Goal: Information Seeking & Learning: Learn about a topic

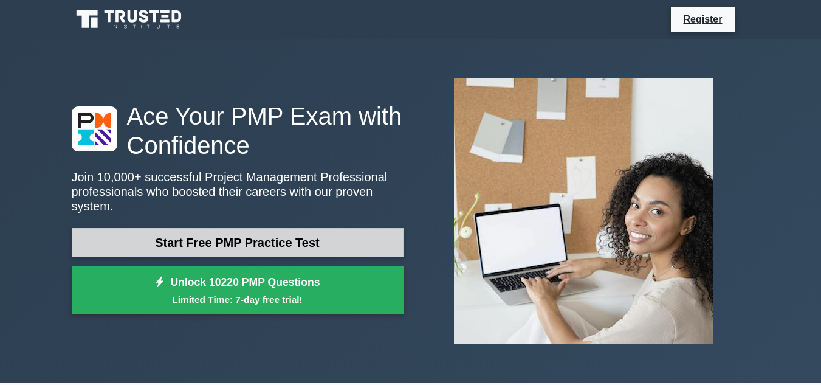
click at [264, 241] on link "Start Free PMP Practice Test" at bounding box center [238, 242] width 332 height 29
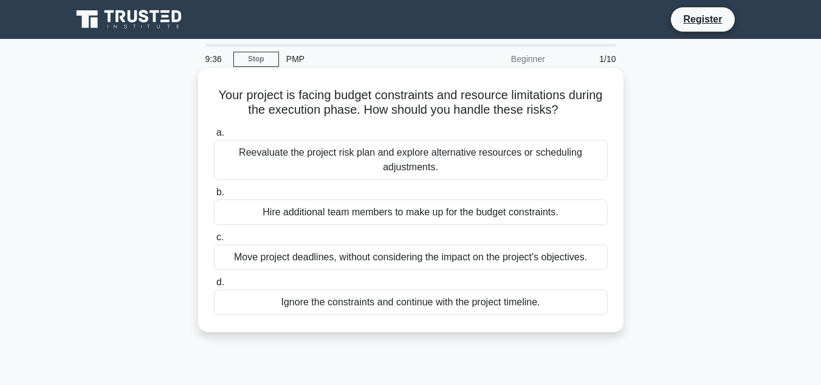
click at [348, 165] on div "Reevaluate the project risk plan and explore alternative resources or schedulin…" at bounding box center [411, 160] width 394 height 40
click at [214, 137] on input "a. Reevaluate the project risk plan and explore alternative resources or schedu…" at bounding box center [214, 133] width 0 height 8
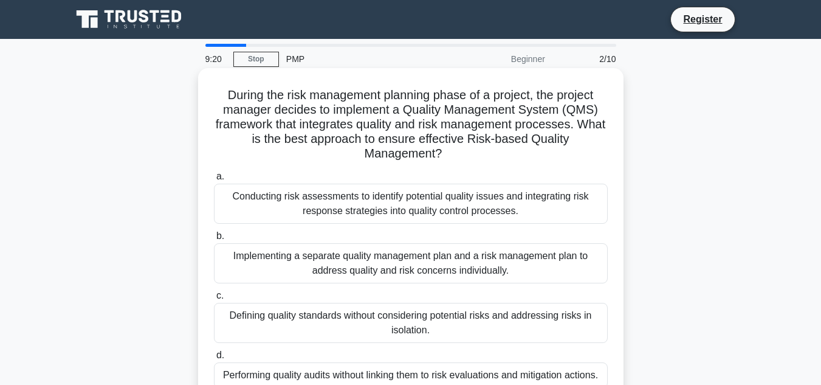
scroll to position [61, 0]
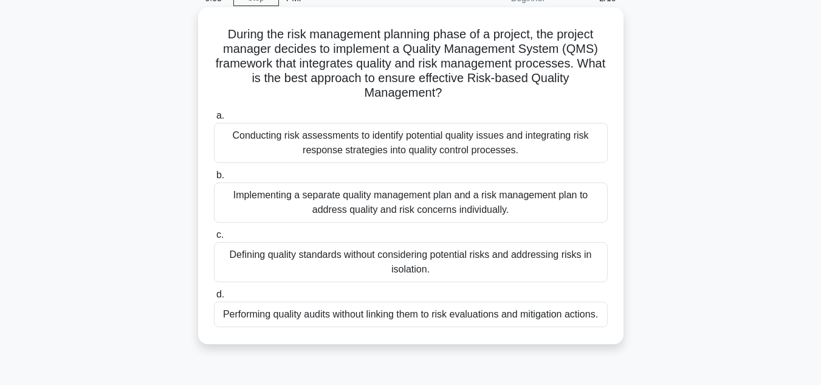
click at [378, 205] on div "Implementing a separate quality management plan and a risk management plan to a…" at bounding box center [411, 202] width 394 height 40
click at [214, 179] on input "b. Implementing a separate quality management plan and a risk management plan t…" at bounding box center [214, 175] width 0 height 8
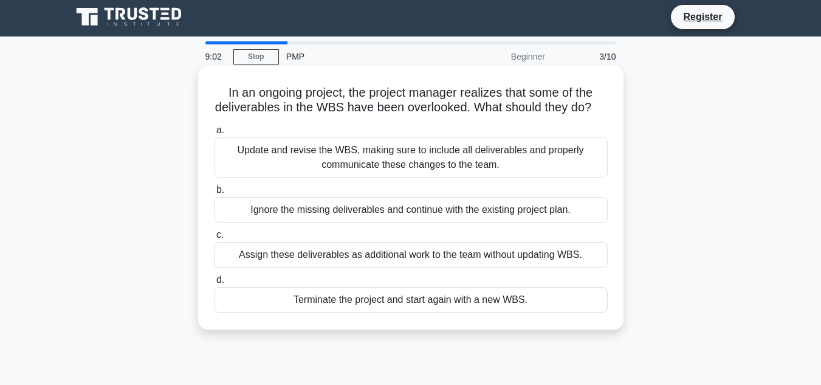
scroll to position [0, 0]
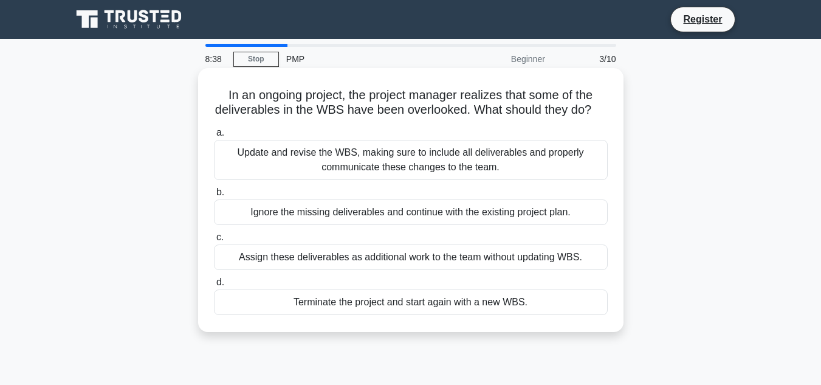
click at [395, 179] on div "Update and revise the WBS, making sure to include all deliverables and properly…" at bounding box center [411, 160] width 394 height 40
click at [214, 137] on input "a. Update and revise the WBS, making sure to include all deliverables and prope…" at bounding box center [214, 133] width 0 height 8
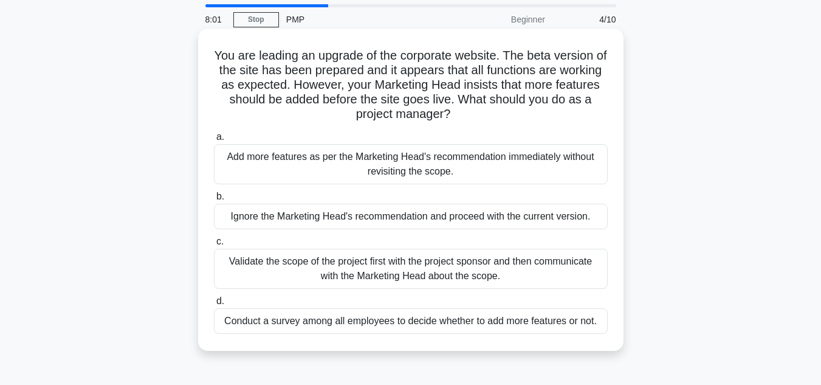
scroll to position [61, 0]
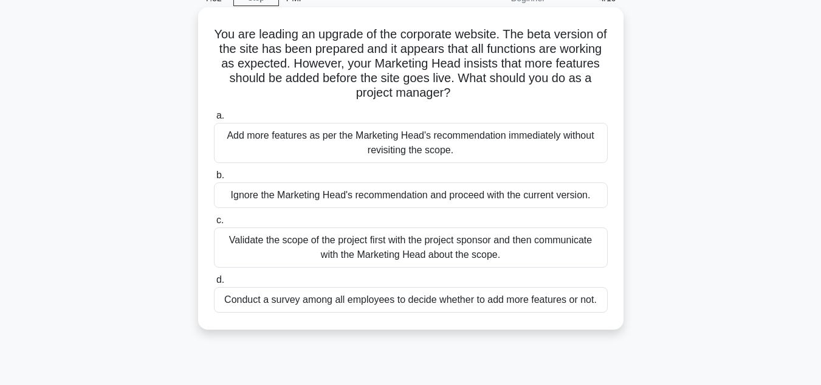
click at [451, 303] on div "Conduct a survey among all employees to decide whether to add more features or …" at bounding box center [411, 300] width 394 height 26
click at [214, 284] on input "d. Conduct a survey among all employees to decide whether to add more features …" at bounding box center [214, 280] width 0 height 8
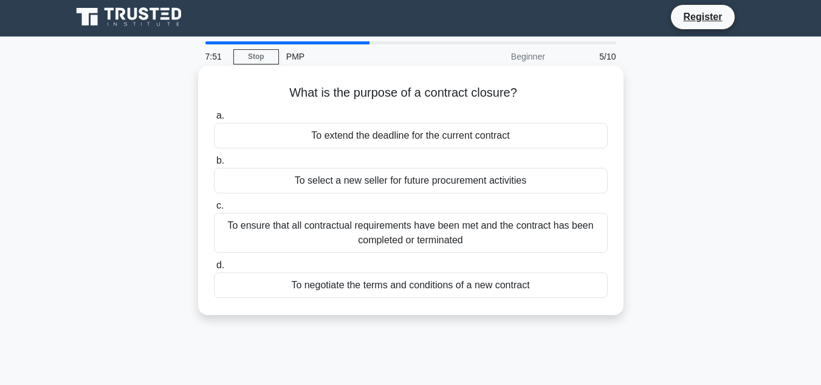
scroll to position [0, 0]
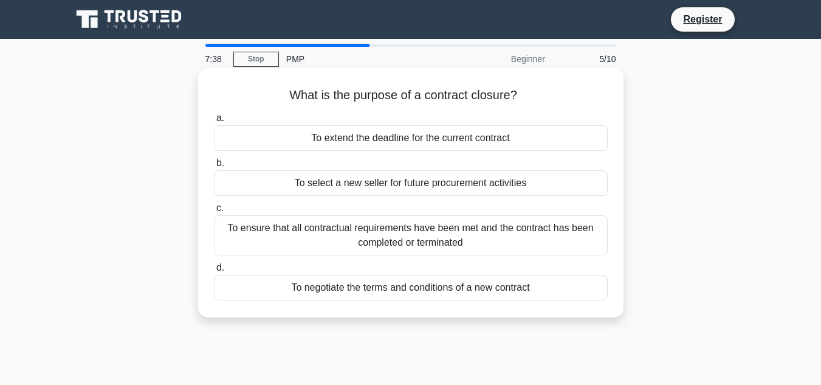
click at [361, 240] on div "To ensure that all contractual requirements have been met and the contract has …" at bounding box center [411, 235] width 394 height 40
click at [214, 212] on input "c. To ensure that all contractual requirements have been met and the contract h…" at bounding box center [214, 208] width 0 height 8
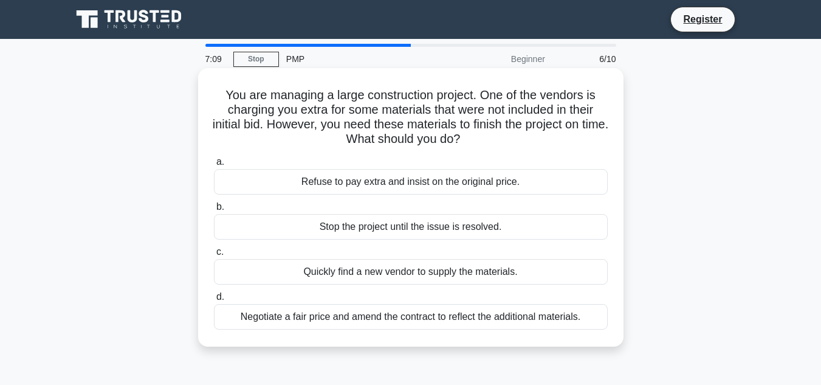
click at [348, 317] on div "Negotiate a fair price and amend the contract to reflect the additional materia…" at bounding box center [411, 317] width 394 height 26
click at [214, 301] on input "d. Negotiate a fair price and amend the contract to reflect the additional mate…" at bounding box center [214, 297] width 0 height 8
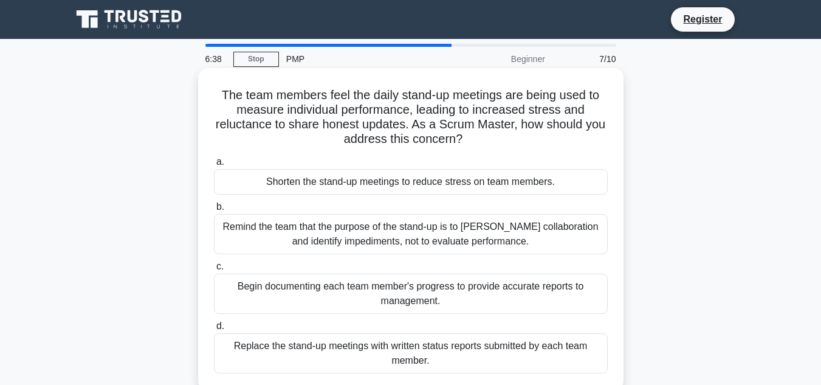
click at [439, 242] on div "Remind the team that the purpose of the stand-up is to foster collaboration and…" at bounding box center [411, 234] width 394 height 40
click at [214, 211] on input "b. Remind the team that the purpose of the stand-up is to foster collaboration …" at bounding box center [214, 207] width 0 height 8
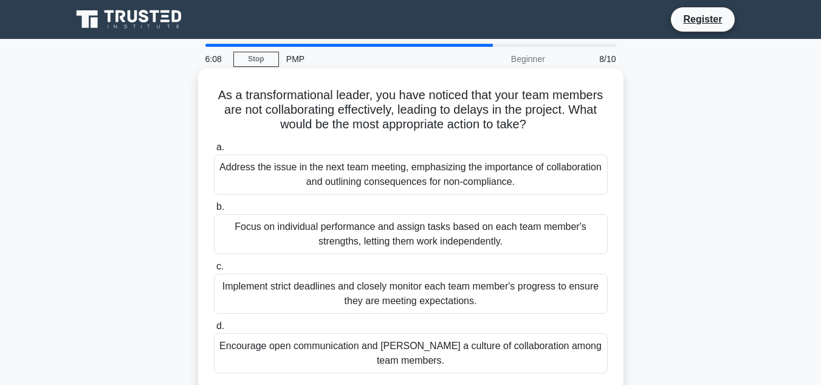
click at [300, 345] on div "Encourage open communication and foster a culture of collaboration among team m…" at bounding box center [411, 353] width 394 height 40
click at [214, 330] on input "d. Encourage open communication and foster a culture of collaboration among tea…" at bounding box center [214, 326] width 0 height 8
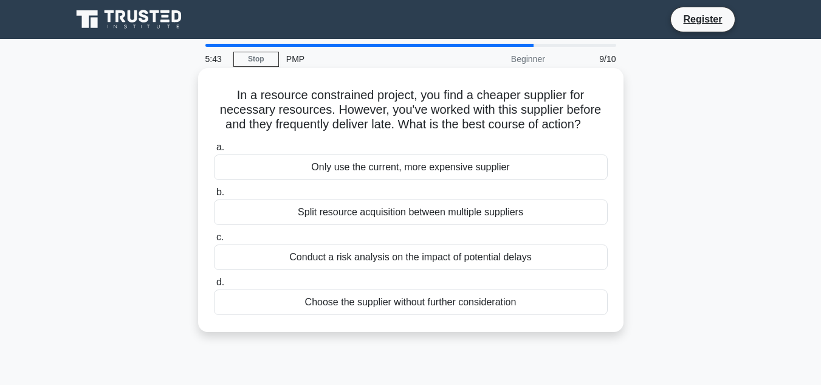
click at [378, 258] on div "Conduct a risk analysis on the impact of potential delays" at bounding box center [411, 257] width 394 height 26
click at [214, 241] on input "c. Conduct a risk analysis on the impact of potential delays" at bounding box center [214, 237] width 0 height 8
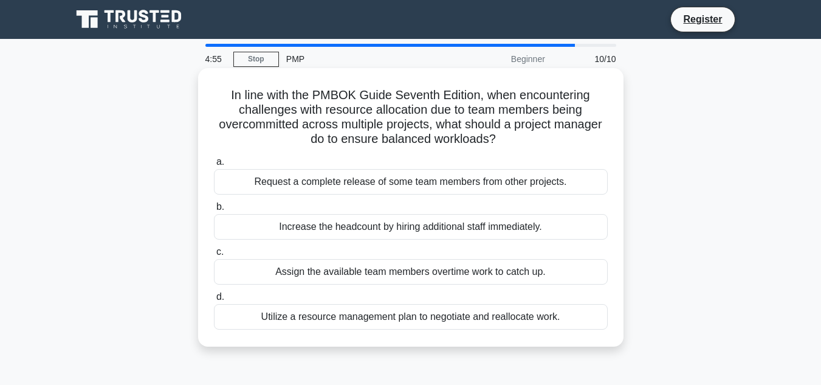
click at [361, 318] on div "Utilize a resource management plan to negotiate and reallocate work." at bounding box center [411, 317] width 394 height 26
click at [214, 301] on input "d. Utilize a resource management plan to negotiate and reallocate work." at bounding box center [214, 297] width 0 height 8
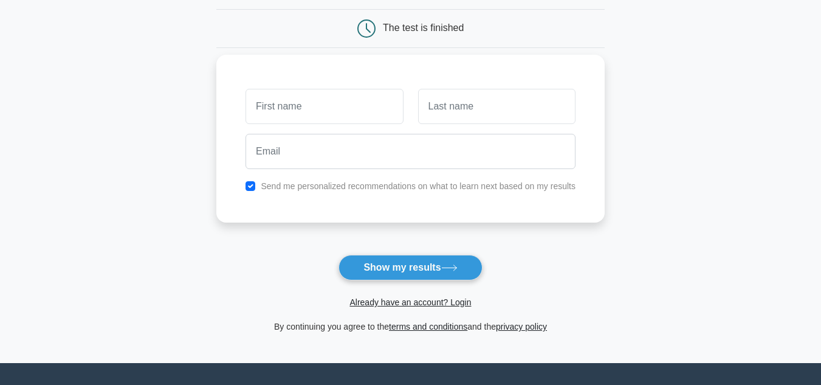
scroll to position [122, 0]
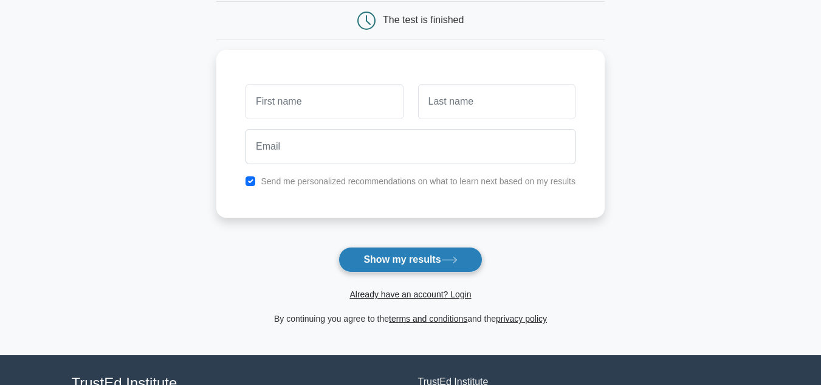
click at [409, 250] on button "Show my results" at bounding box center [409, 260] width 143 height 26
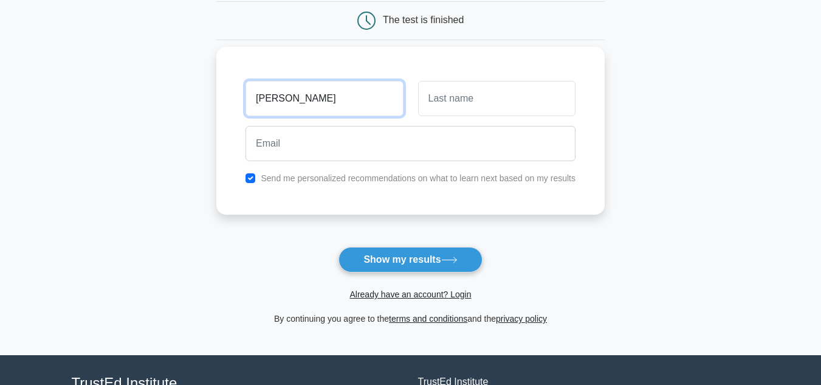
type input "urvi"
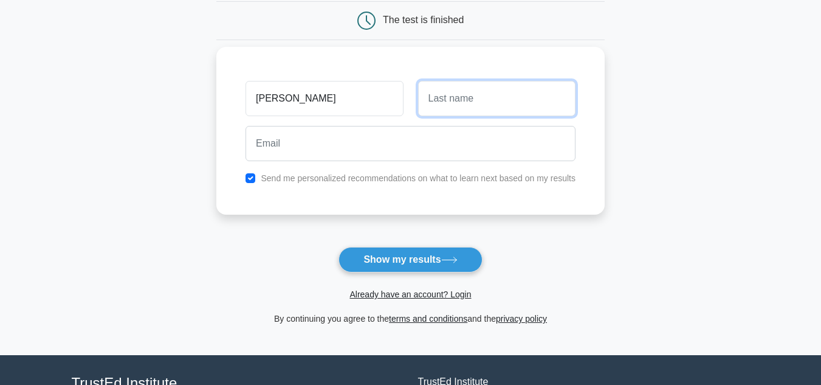
click at [444, 107] on input "text" at bounding box center [496, 98] width 157 height 35
type input "mistry"
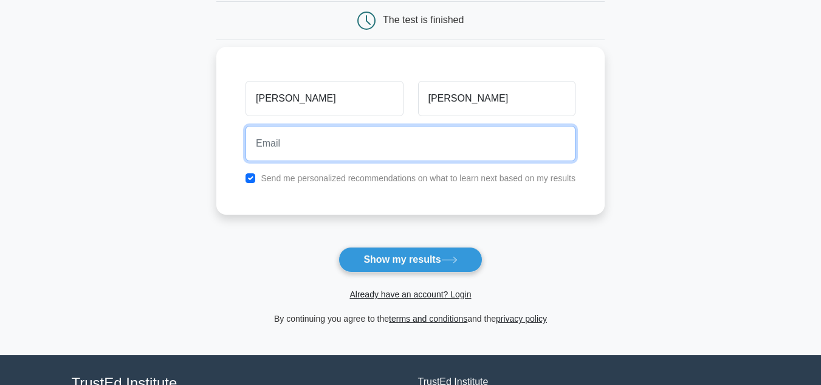
click at [423, 145] on input "email" at bounding box center [410, 143] width 330 height 35
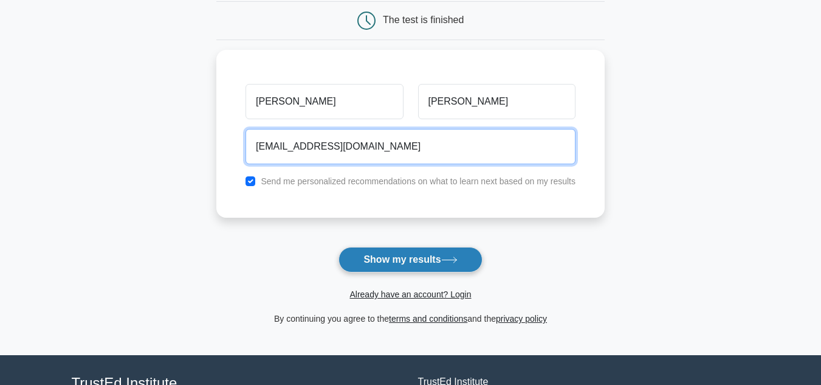
type input "umistry97@gmail.com"
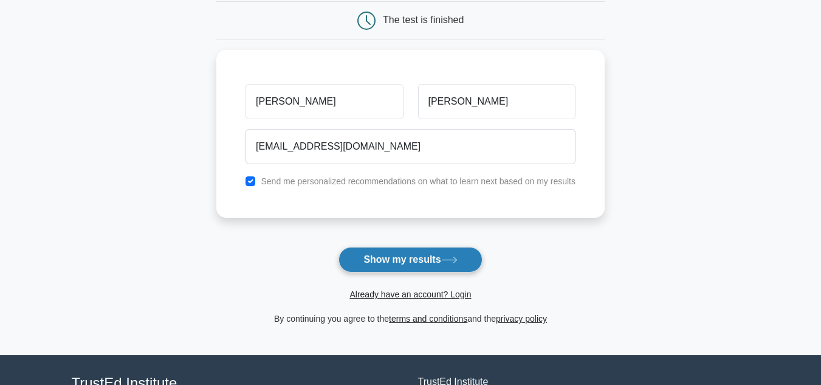
click at [391, 260] on button "Show my results" at bounding box center [409, 260] width 143 height 26
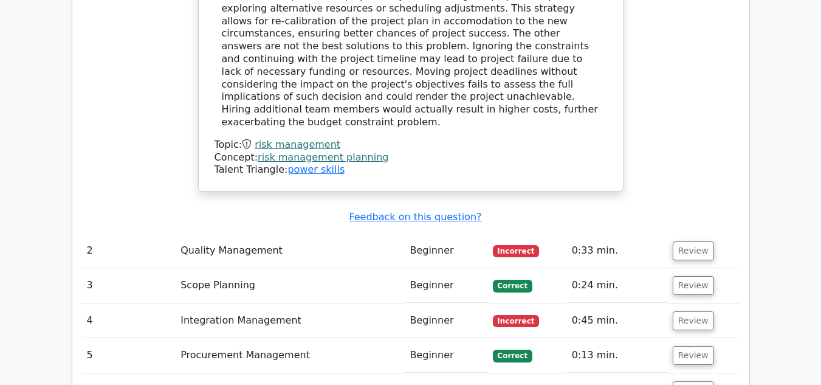
scroll to position [1519, 0]
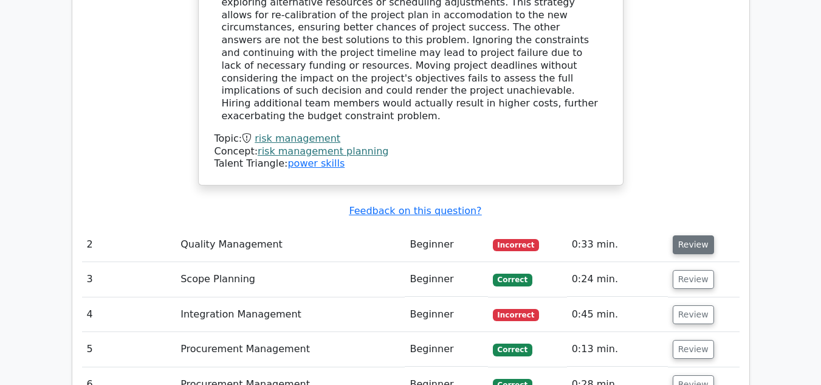
click at [695, 235] on button "Review" at bounding box center [693, 244] width 41 height 19
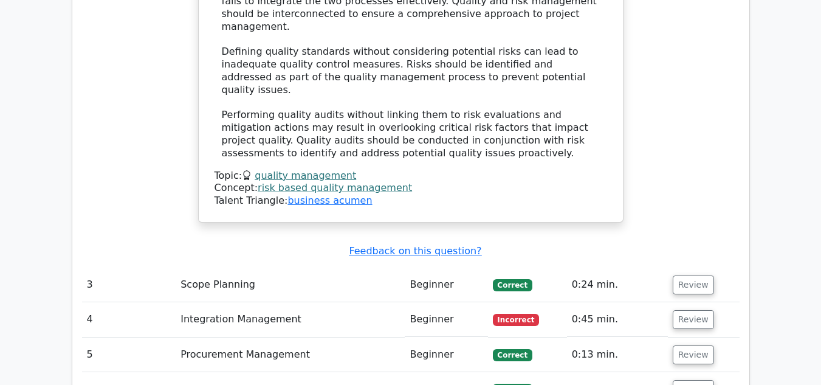
scroll to position [2248, 0]
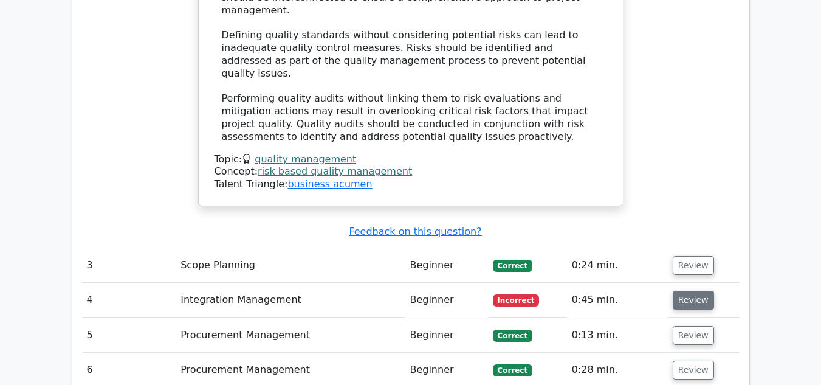
click at [688, 290] on button "Review" at bounding box center [693, 299] width 41 height 19
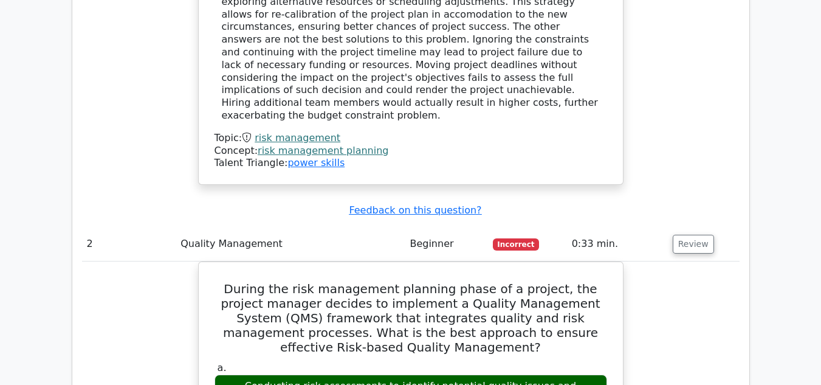
scroll to position [1519, 0]
